Goal: Understand process/instructions: Learn how to perform a task or action

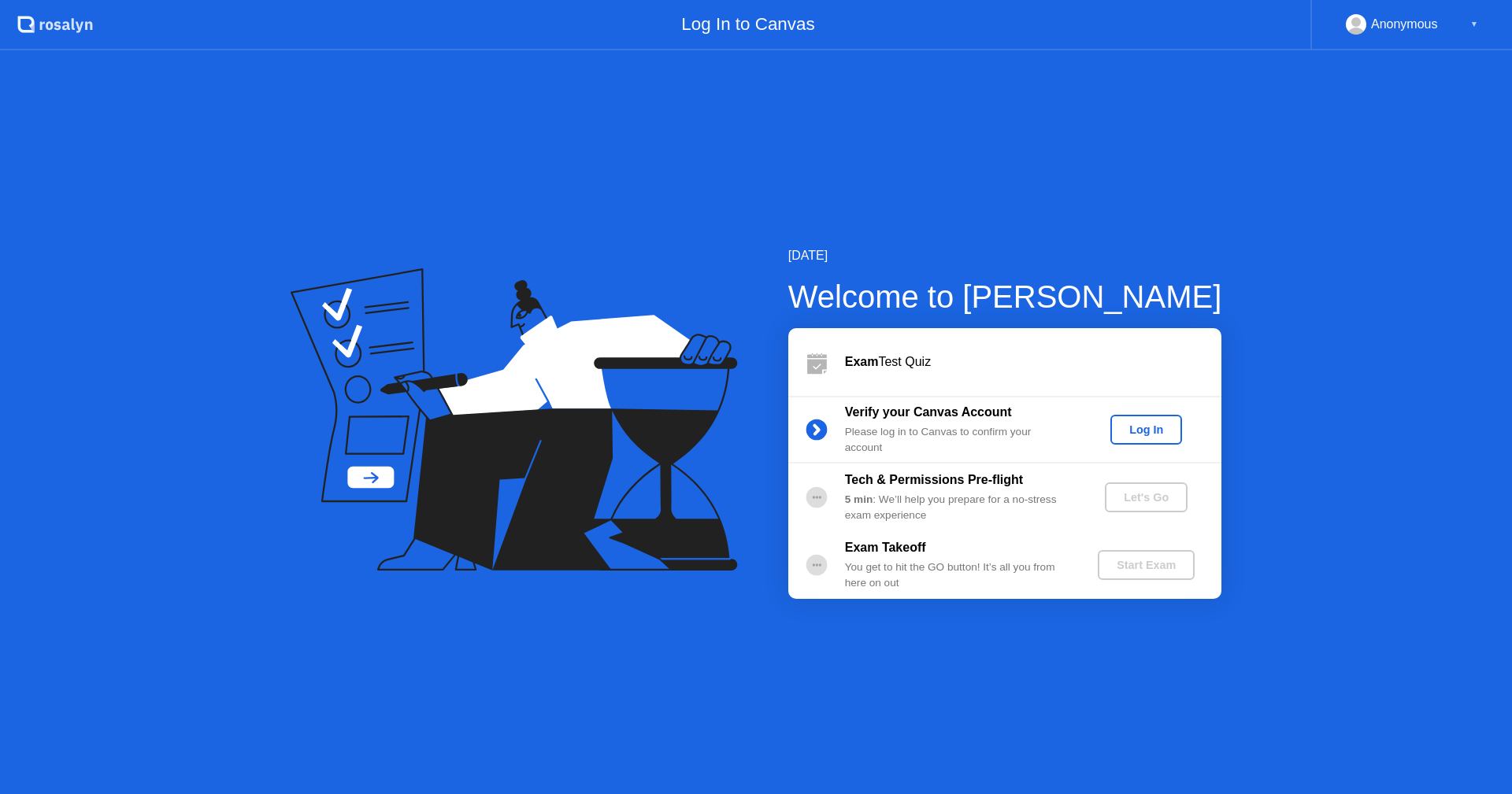
click at [1177, 433] on button "Log In" at bounding box center [1146, 430] width 72 height 30
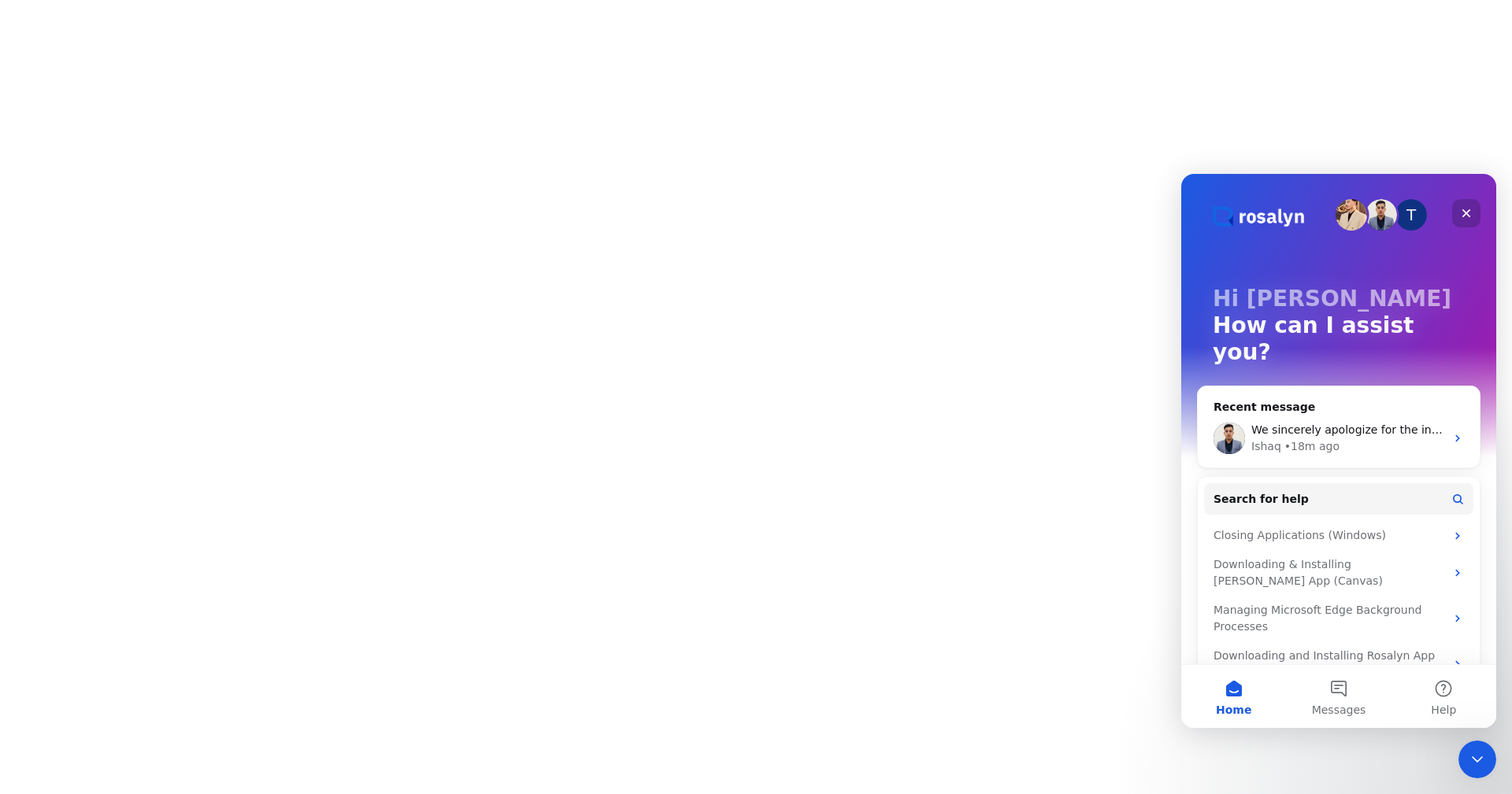
click at [1465, 215] on icon "Close" at bounding box center [1465, 213] width 8 height 8
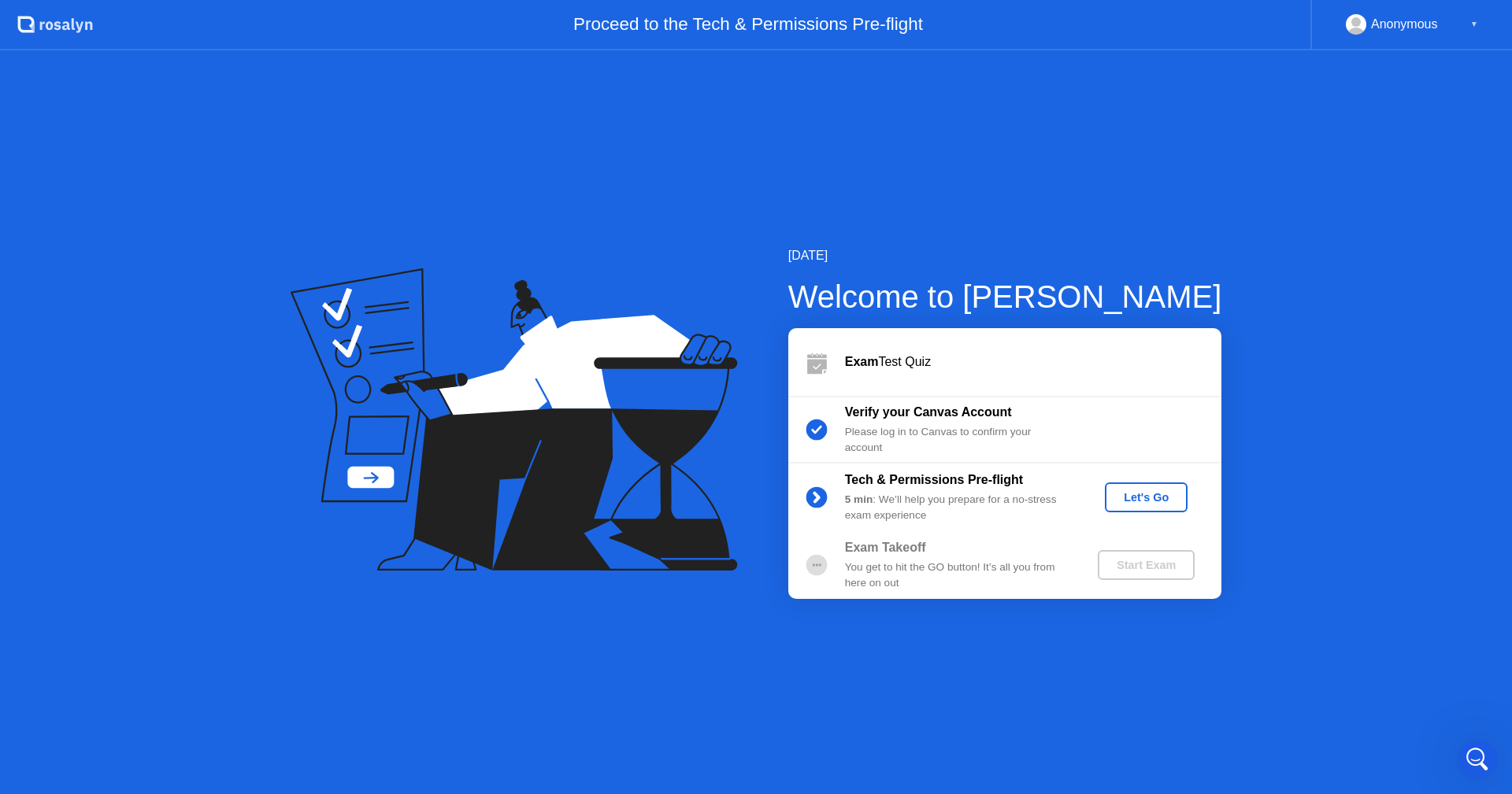
click at [1172, 495] on div "Let's Go" at bounding box center [1146, 498] width 70 height 13
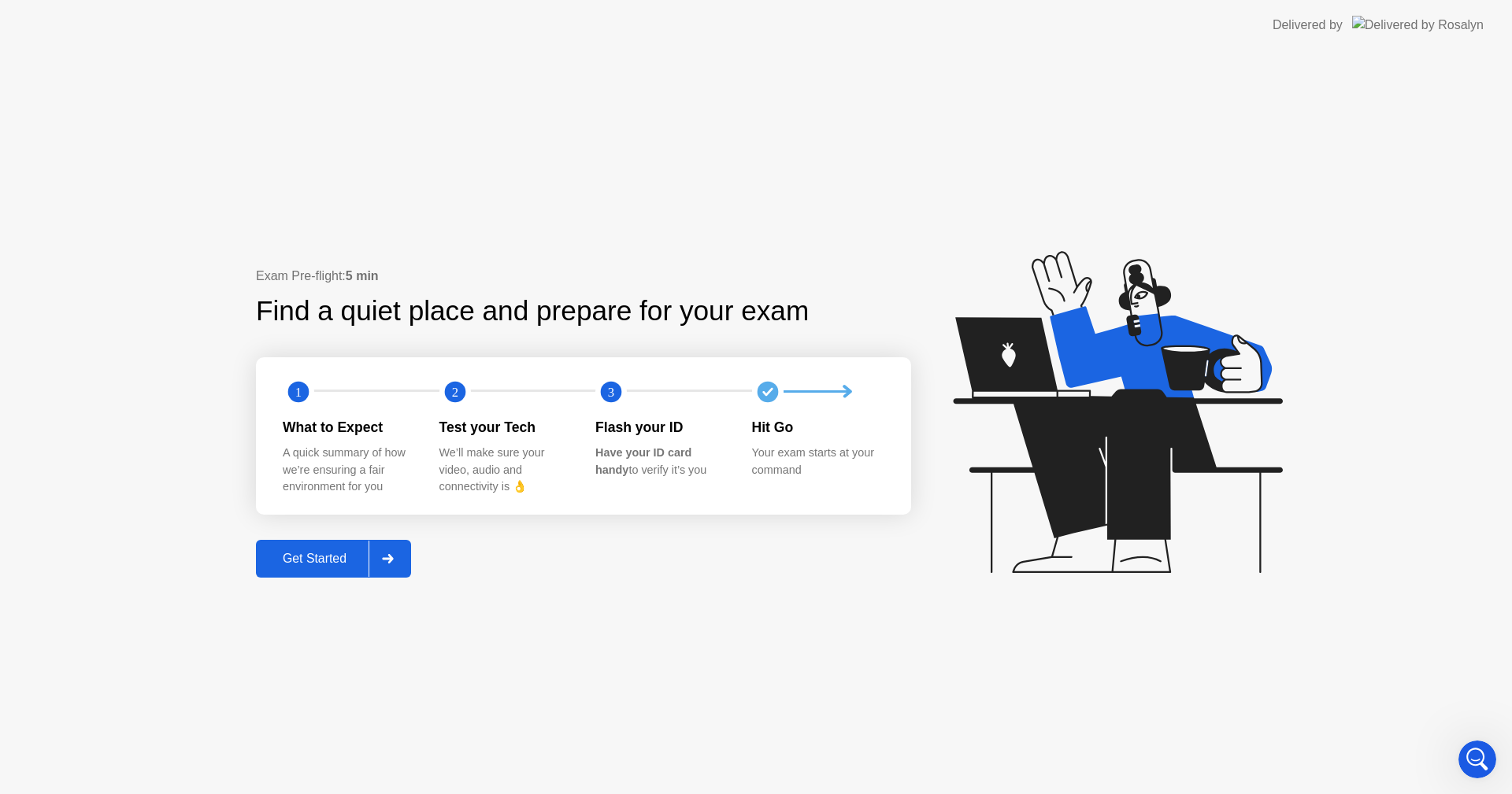
click at [316, 555] on div "Get Started" at bounding box center [315, 558] width 108 height 14
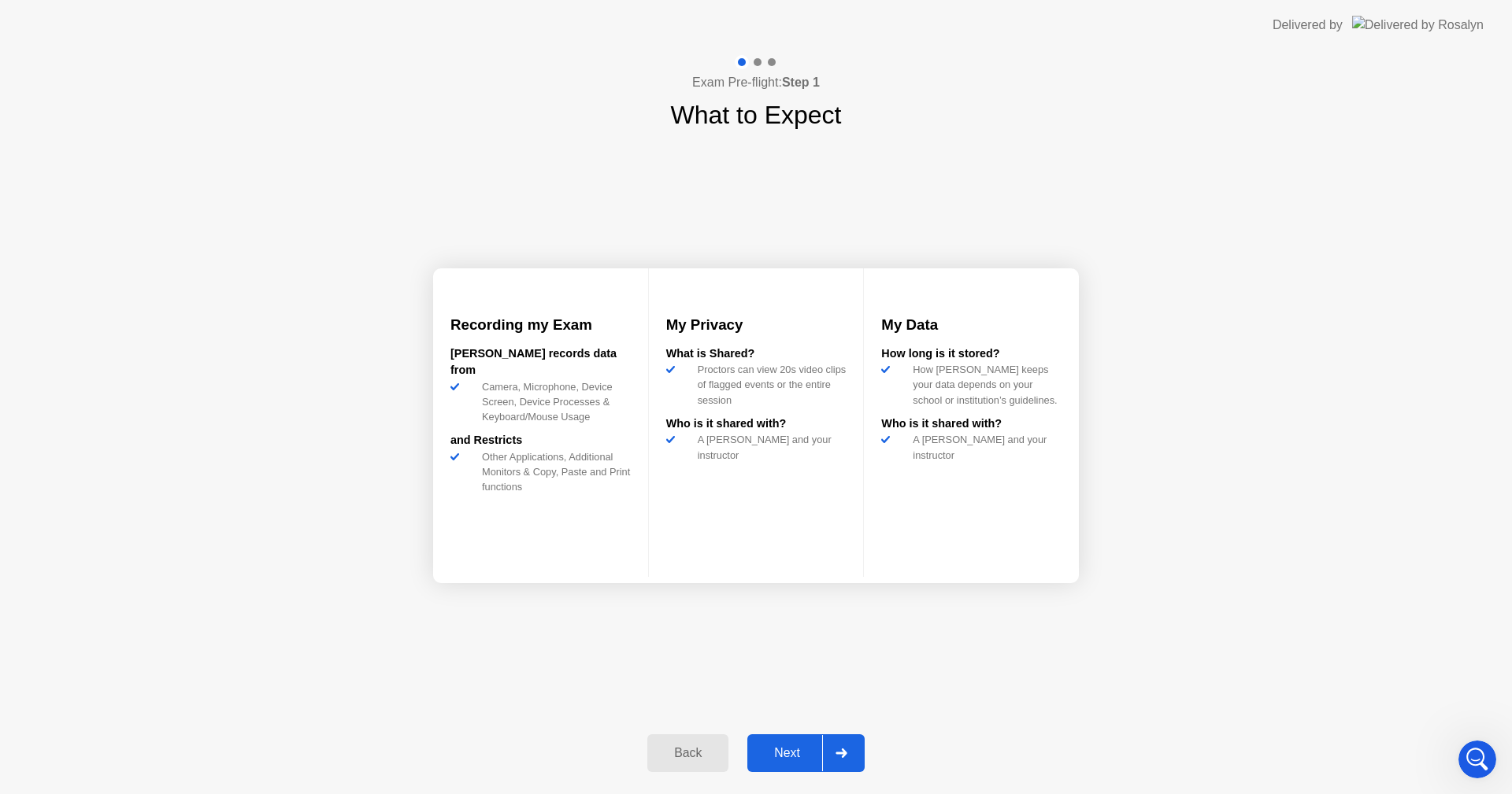
click at [791, 751] on div "Next" at bounding box center [787, 753] width 70 height 14
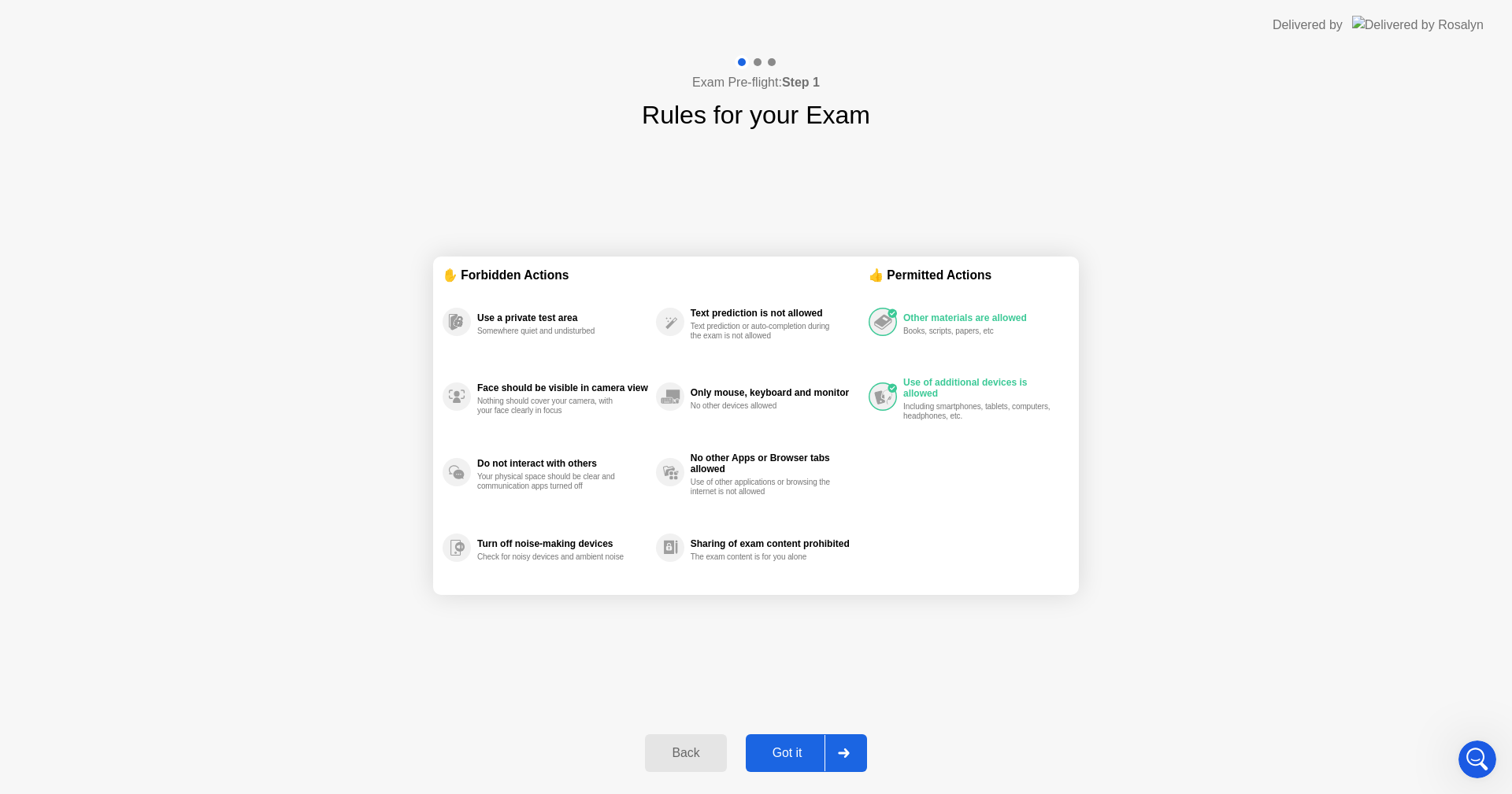
click at [790, 749] on div "Got it" at bounding box center [787, 753] width 74 height 14
select select "Available cameras"
select select "Available speakers"
select select "Available microphones"
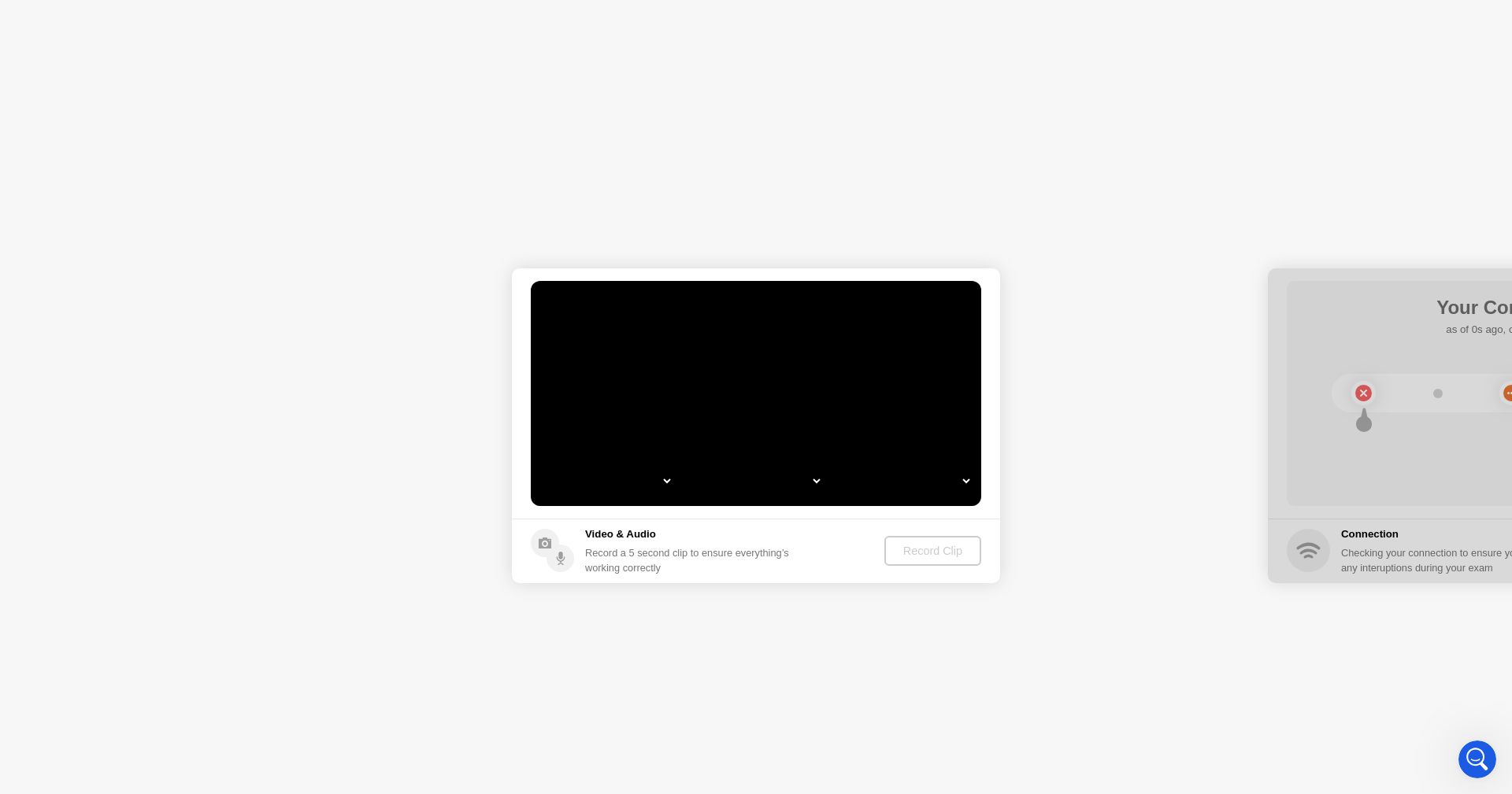
select select "**********"
select select "*******"
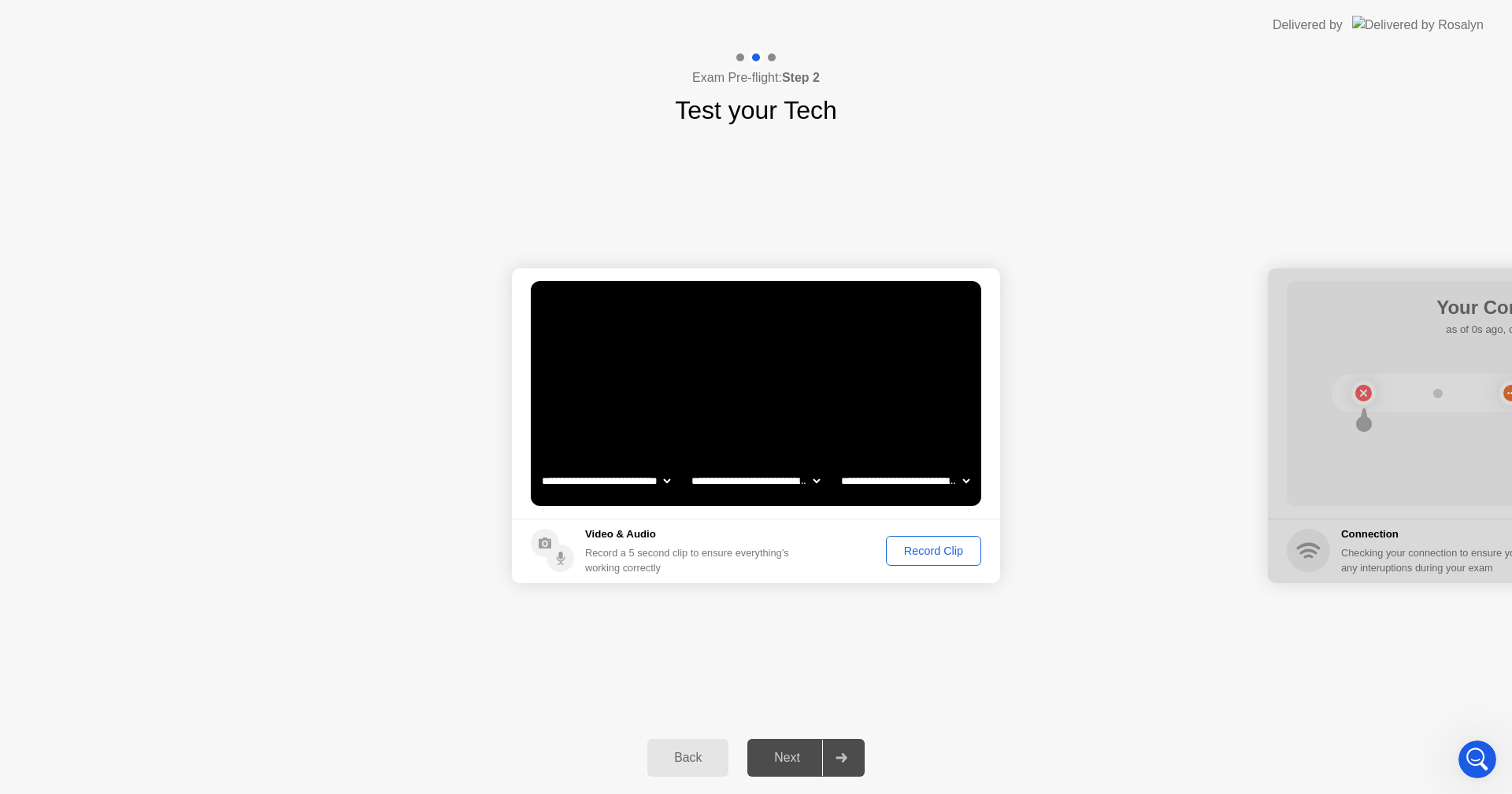
click at [931, 546] on div "Record Clip" at bounding box center [933, 551] width 84 height 13
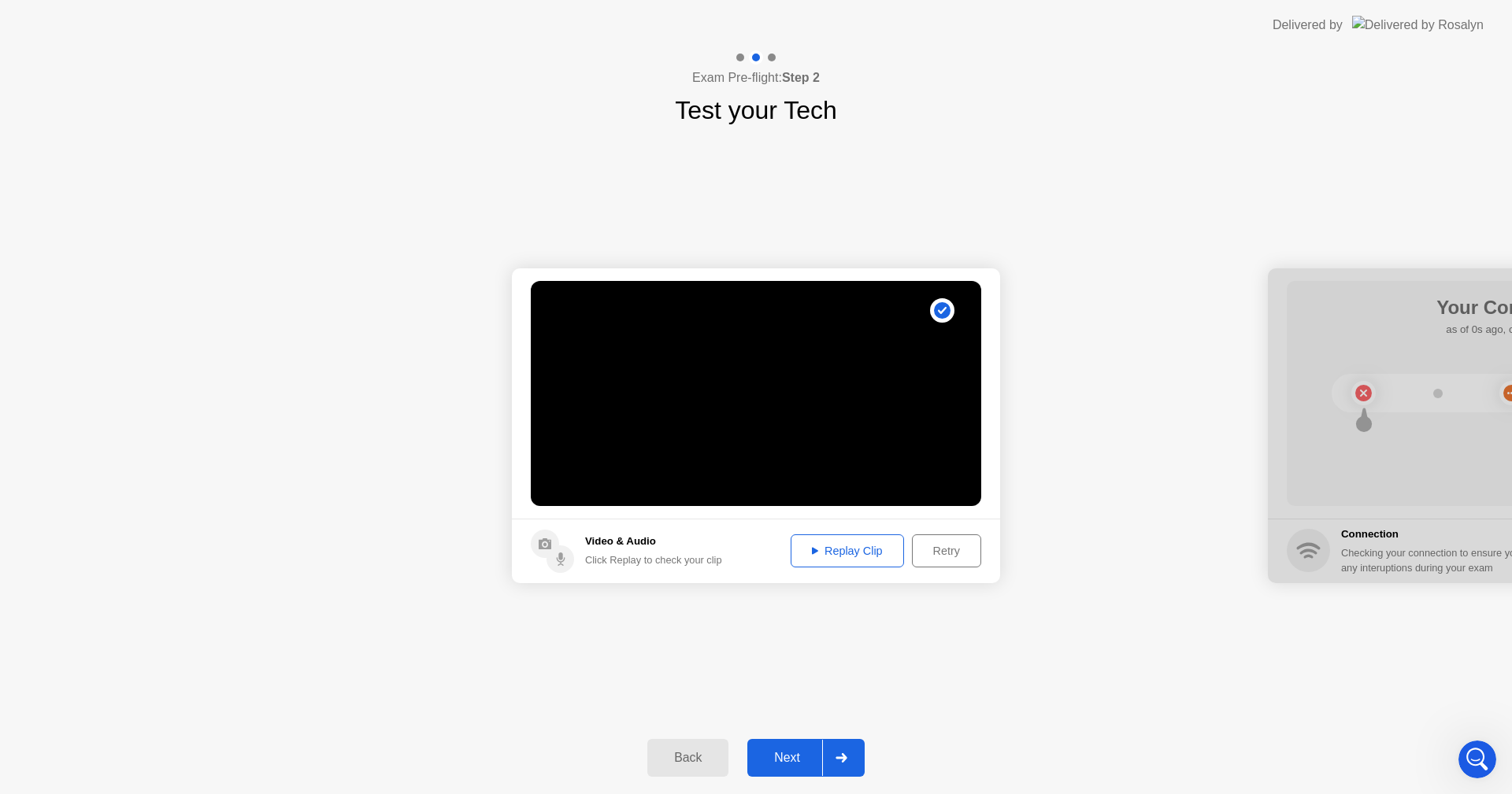
click at [792, 760] on div "Next" at bounding box center [787, 758] width 70 height 14
